Goal: Information Seeking & Learning: Ask a question

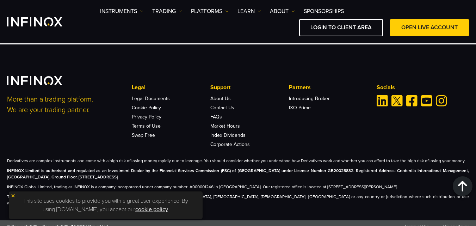
scroll to position [2013, 0]
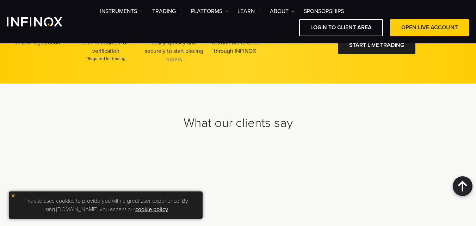
click at [12, 195] on img at bounding box center [13, 195] width 5 height 5
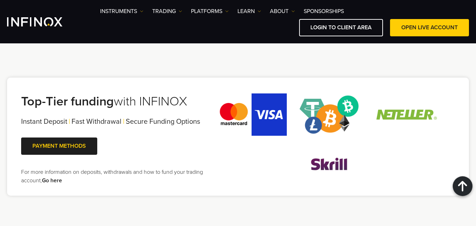
scroll to position [0, 0]
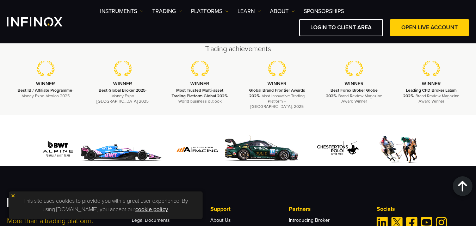
scroll to position [908, 0]
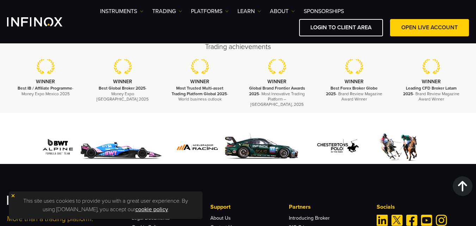
click at [10, 196] on div "This site uses cookies to provide you with a great user experience. By using in…" at bounding box center [106, 204] width 194 height 27
click at [14, 197] on img at bounding box center [13, 195] width 5 height 5
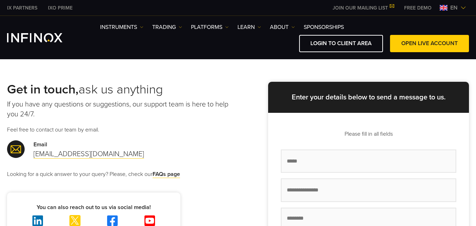
click at [236, 102] on p "If you have any questions or suggestions, our support team is here to help you …" at bounding box center [122, 109] width 231 height 20
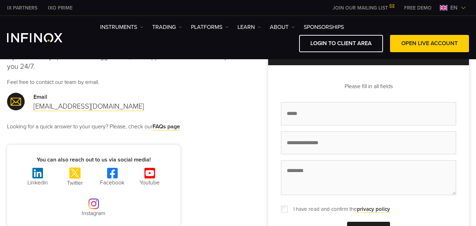
scroll to position [52, 0]
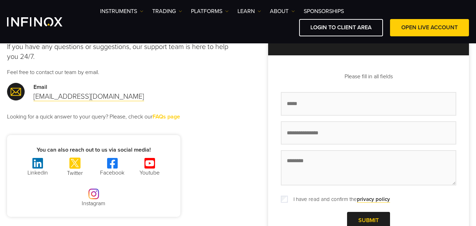
click at [170, 114] on link "FAQs page" at bounding box center [166, 116] width 27 height 7
